Goal: Find specific page/section: Find specific page/section

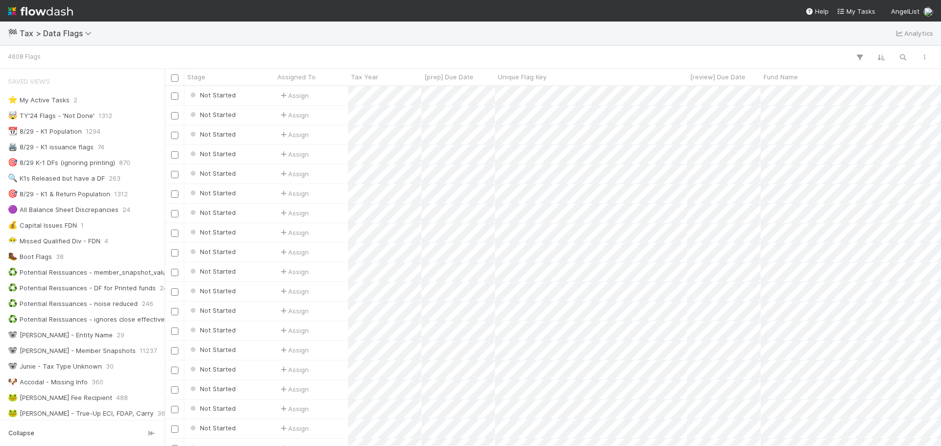
scroll to position [353, 769]
click at [9, 41] on div "🏁 Tax > Data Flags Analytics" at bounding box center [470, 34] width 941 height 24
click at [24, 34] on span "Tax > Data Flags" at bounding box center [58, 33] width 77 height 10
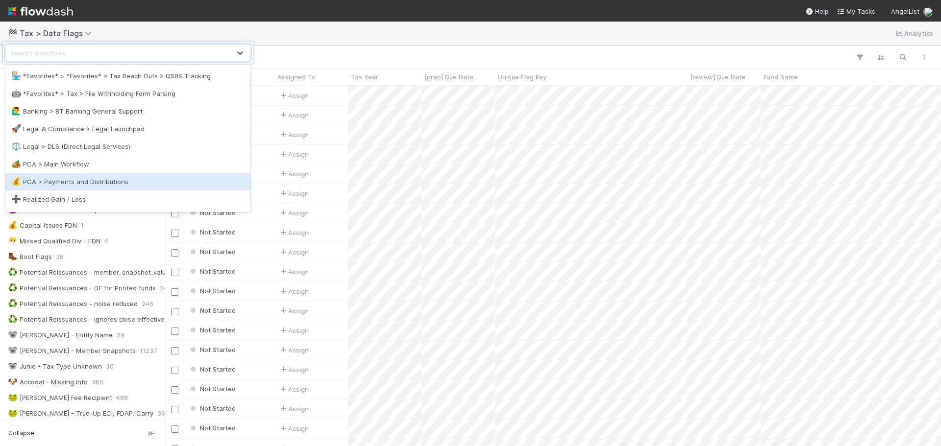
click at [96, 176] on div "💰 PCA > Payments and Distributions" at bounding box center [127, 182] width 245 height 18
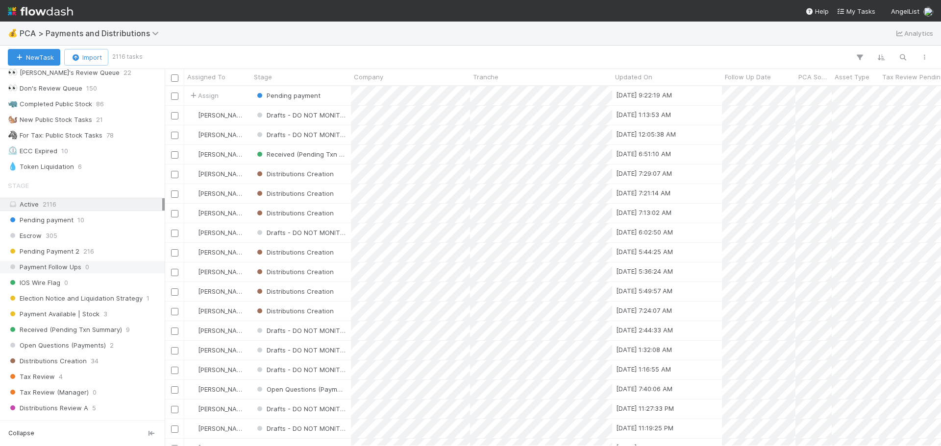
scroll to position [343, 0]
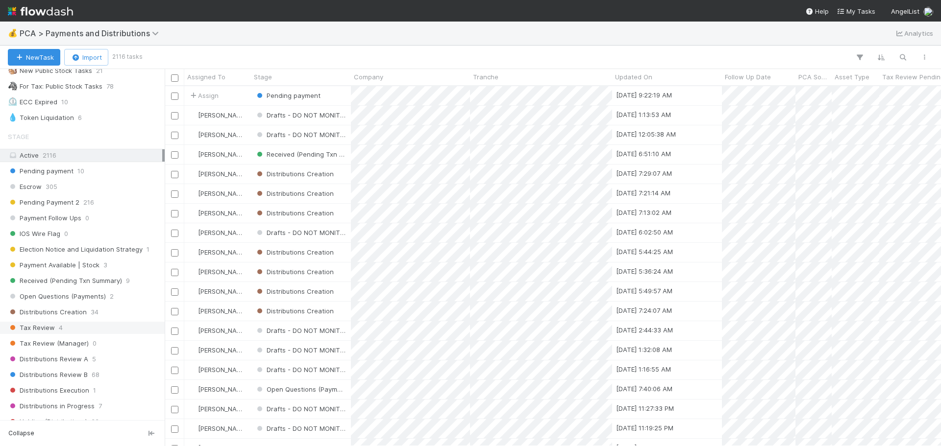
click at [52, 323] on span "Tax Review" at bounding box center [31, 328] width 47 height 12
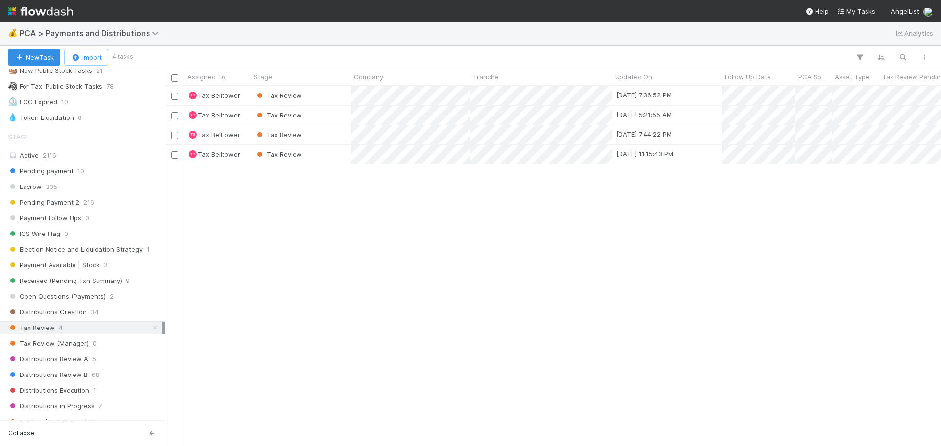
scroll to position [353, 769]
